Goal: Task Accomplishment & Management: Complete application form

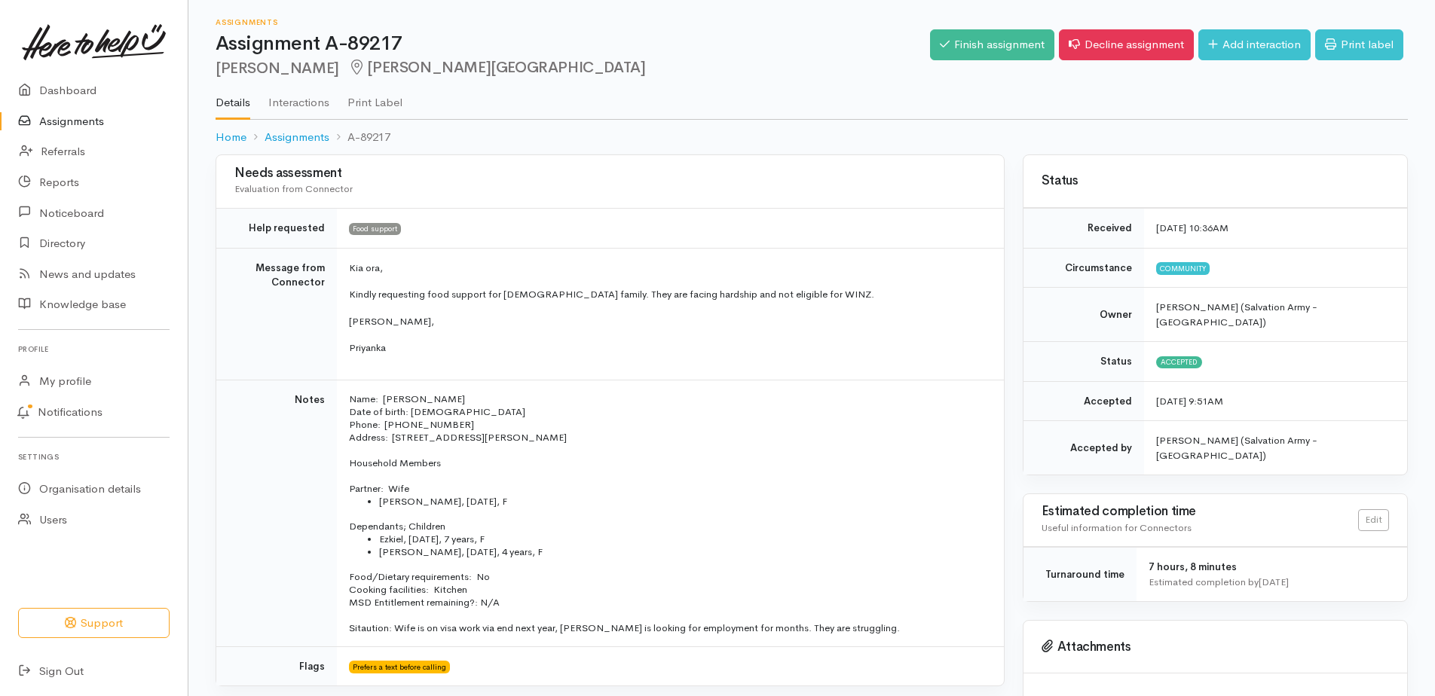
scroll to position [151, 0]
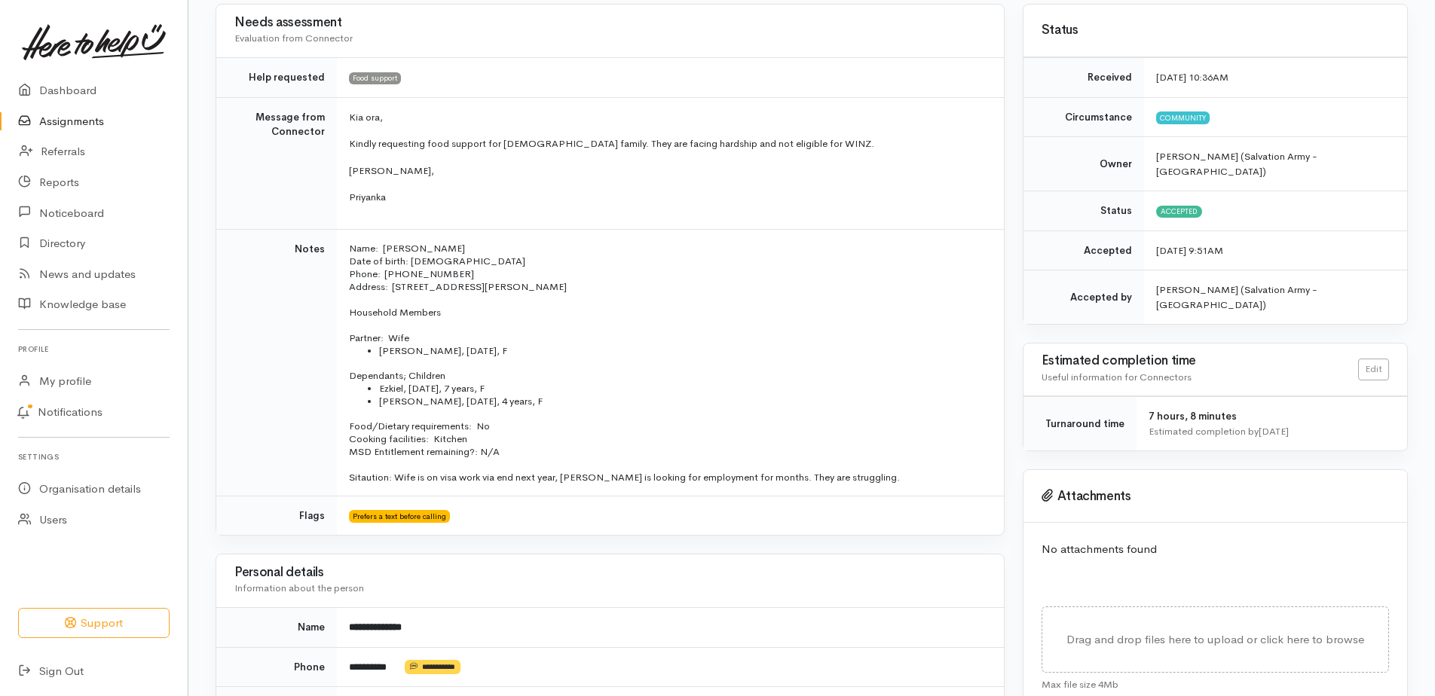
click at [103, 126] on link "Assignments" at bounding box center [94, 121] width 188 height 31
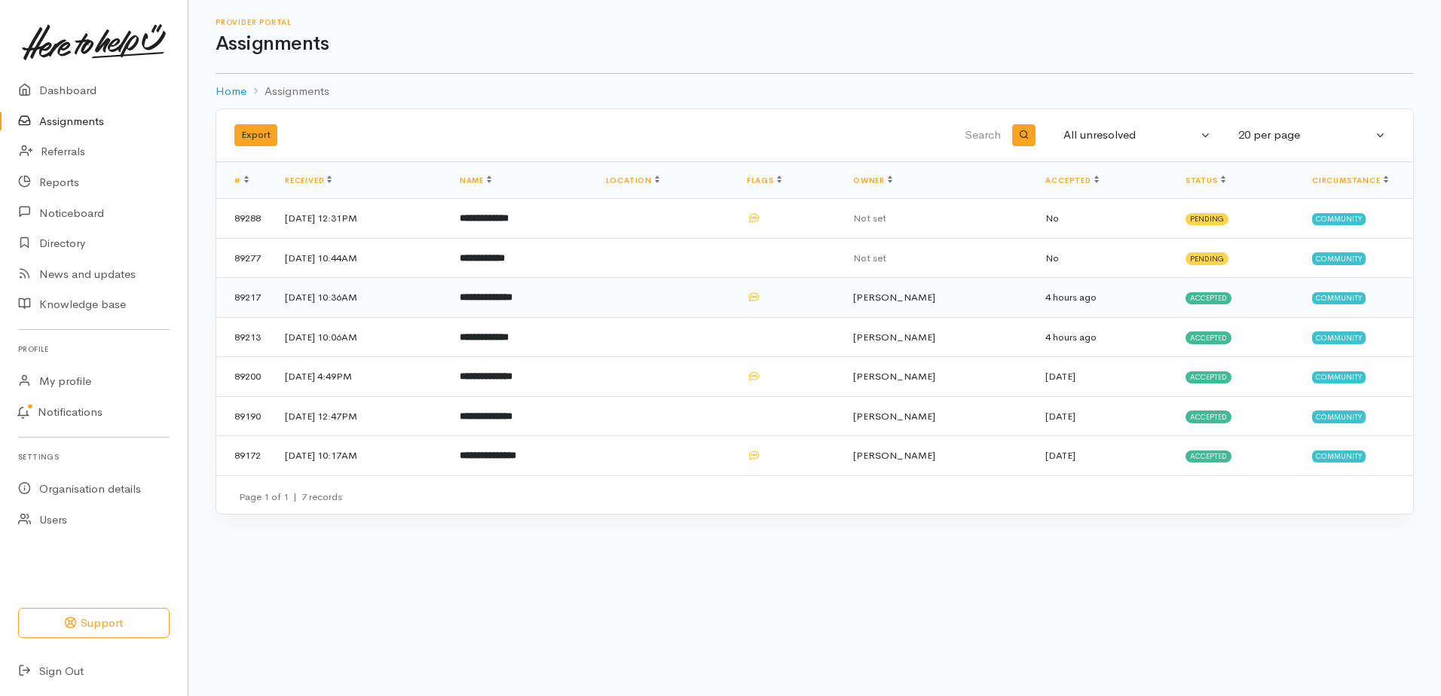
click at [512, 302] on b "**********" at bounding box center [486, 297] width 53 height 10
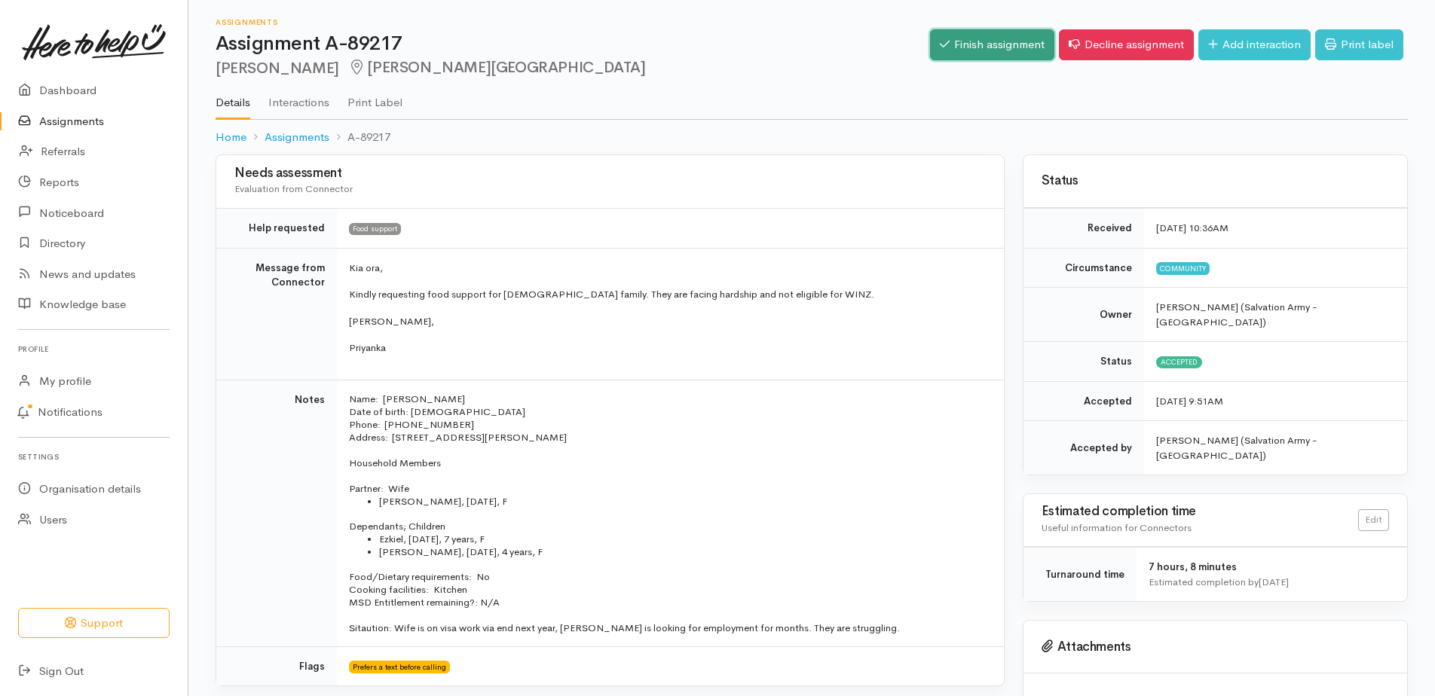
click at [939, 57] on link "Finish assignment" at bounding box center [992, 44] width 124 height 31
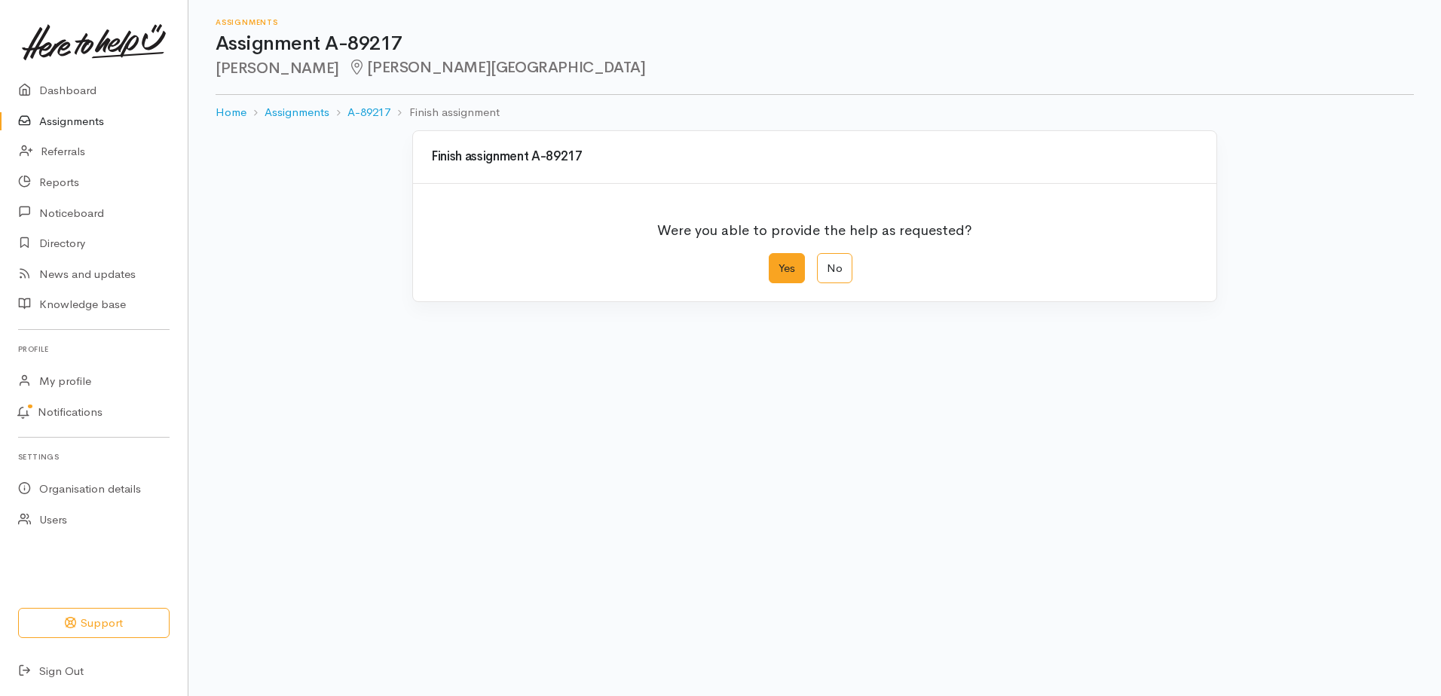
click at [781, 284] on label "Yes" at bounding box center [787, 268] width 36 height 31
click at [778, 263] on input "Yes" at bounding box center [774, 258] width 10 height 10
radio input "true"
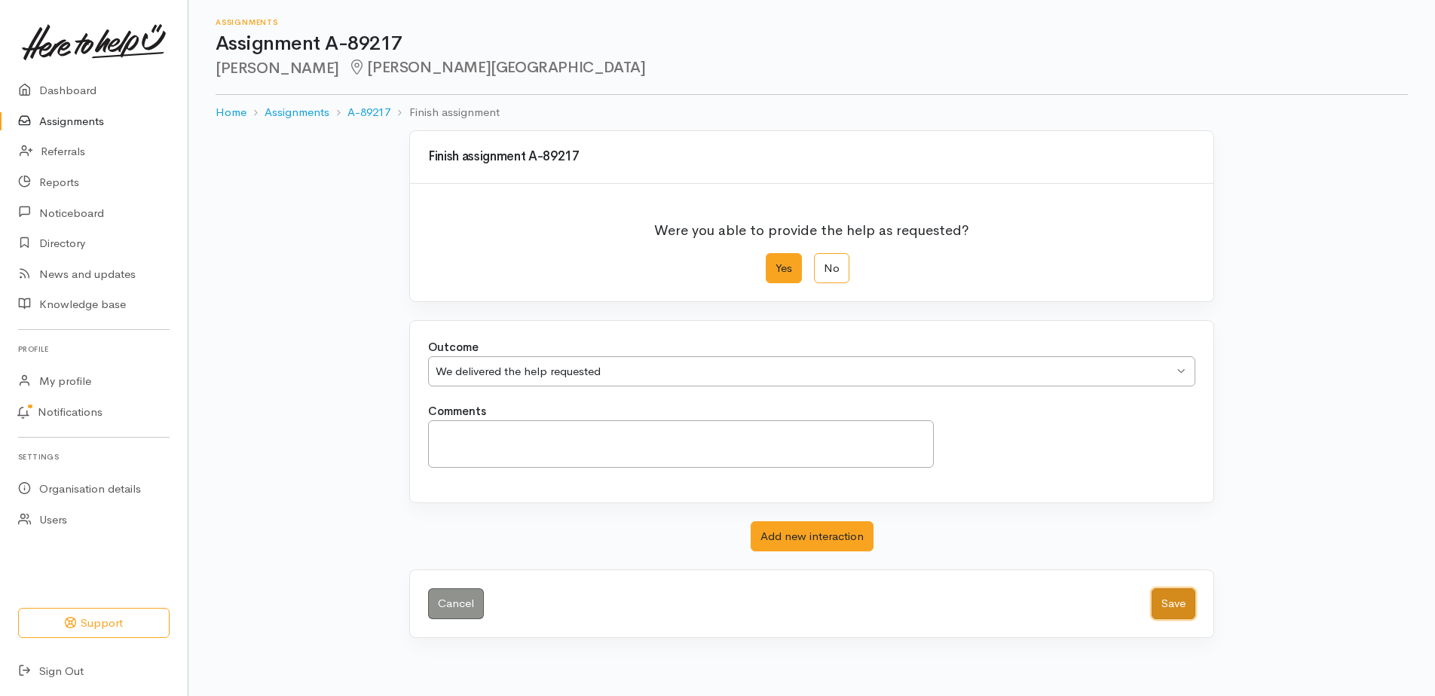
click at [1173, 619] on button "Save" at bounding box center [1173, 603] width 44 height 31
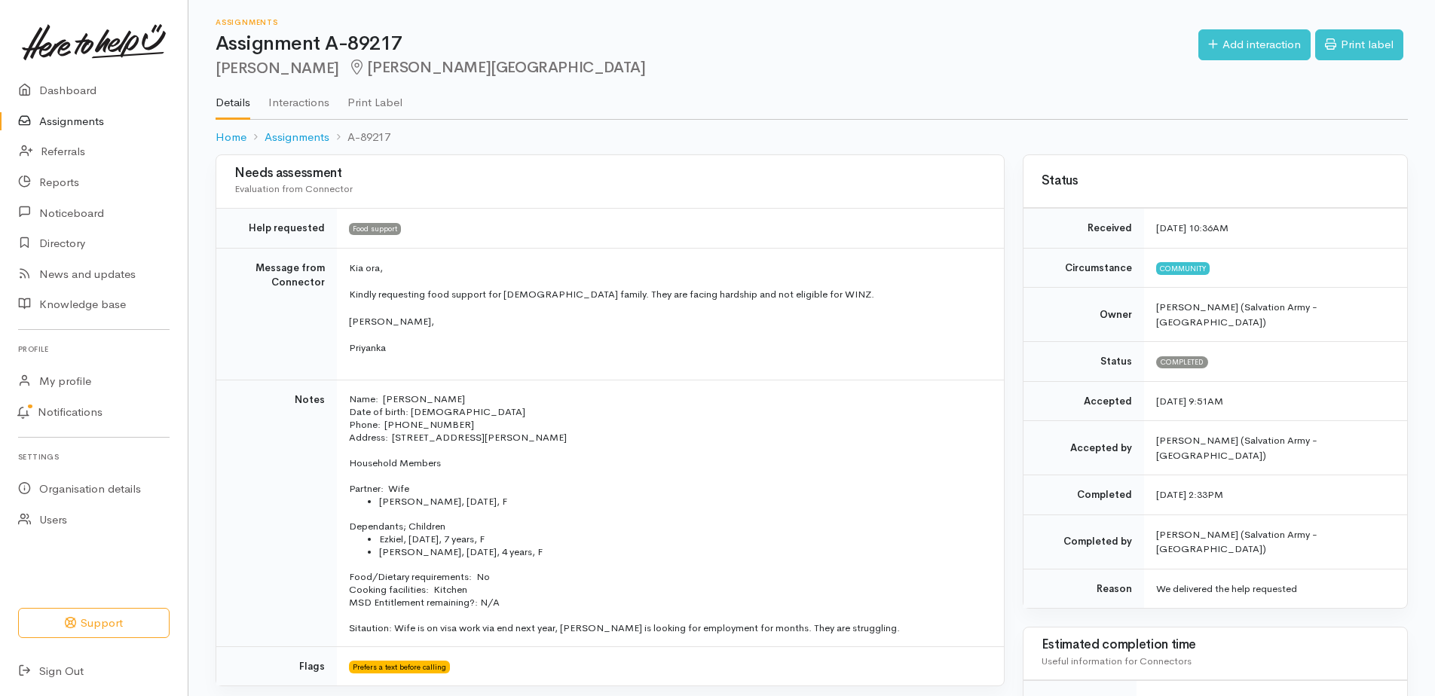
click at [87, 134] on link "Assignments" at bounding box center [94, 121] width 188 height 31
